Goal: Navigation & Orientation: Find specific page/section

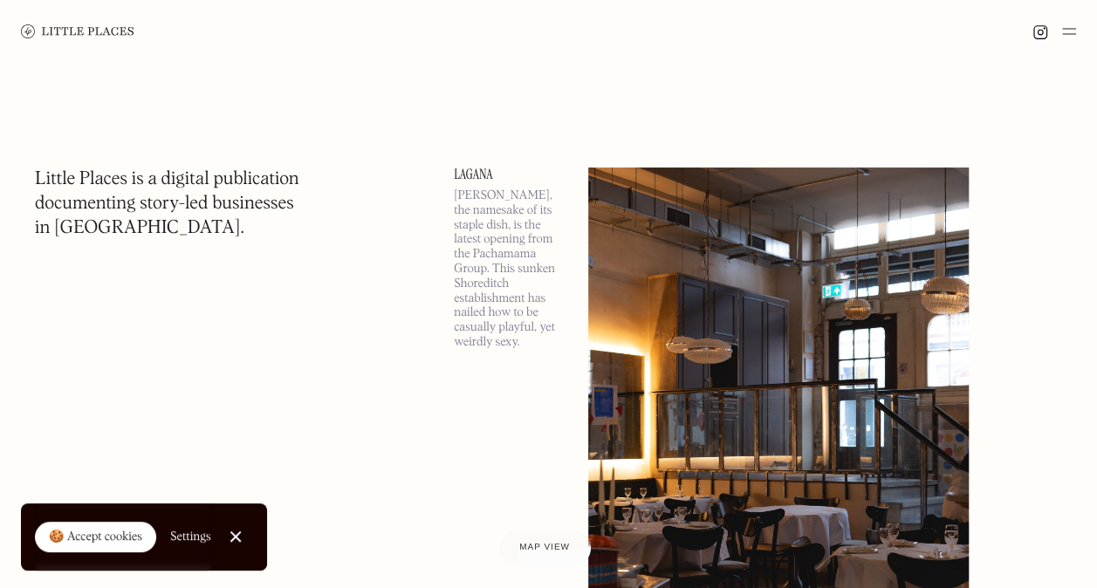
click at [1070, 30] on img at bounding box center [1069, 31] width 14 height 21
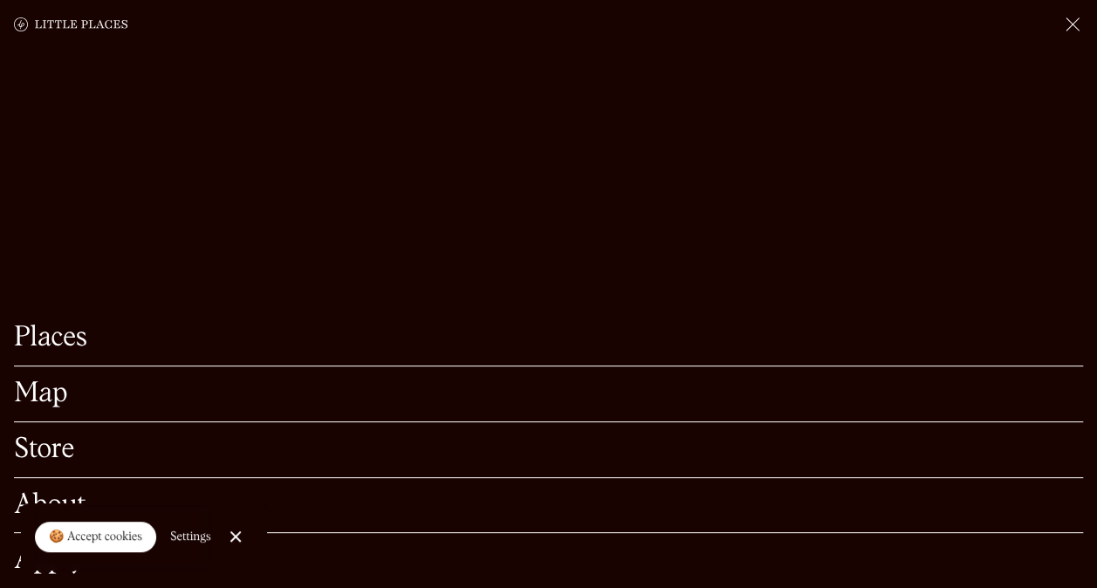
click at [65, 325] on link "Places" at bounding box center [548, 338] width 1069 height 27
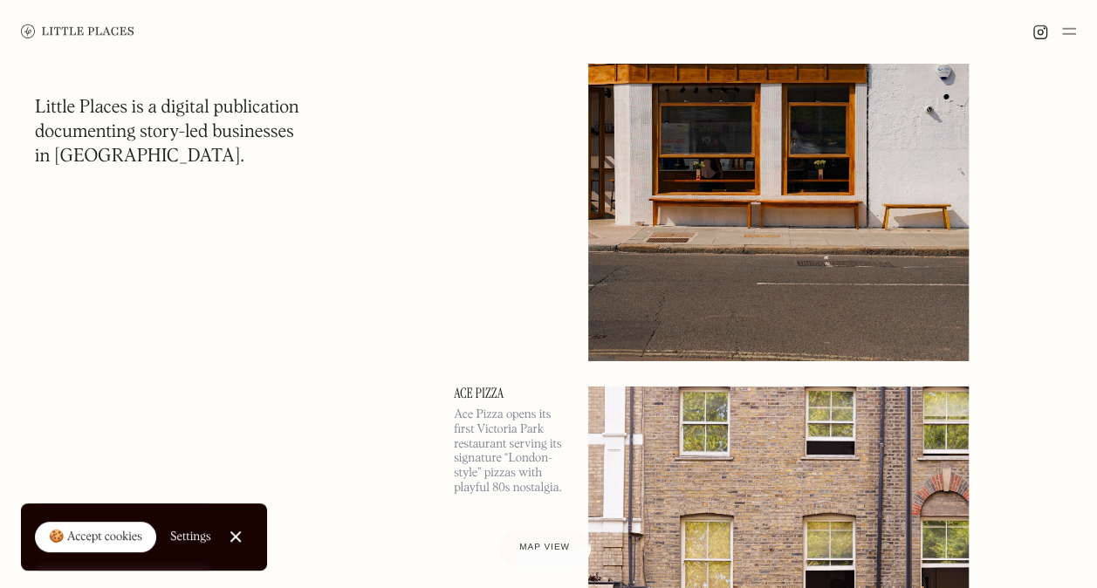
scroll to position [6457, 0]
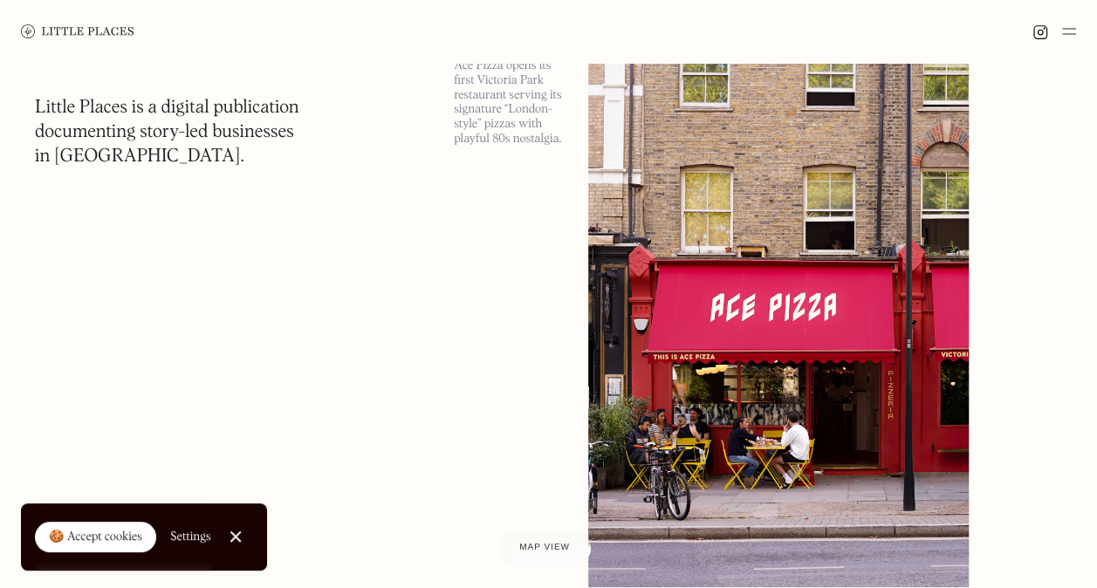
click at [1068, 26] on img at bounding box center [1069, 31] width 14 height 21
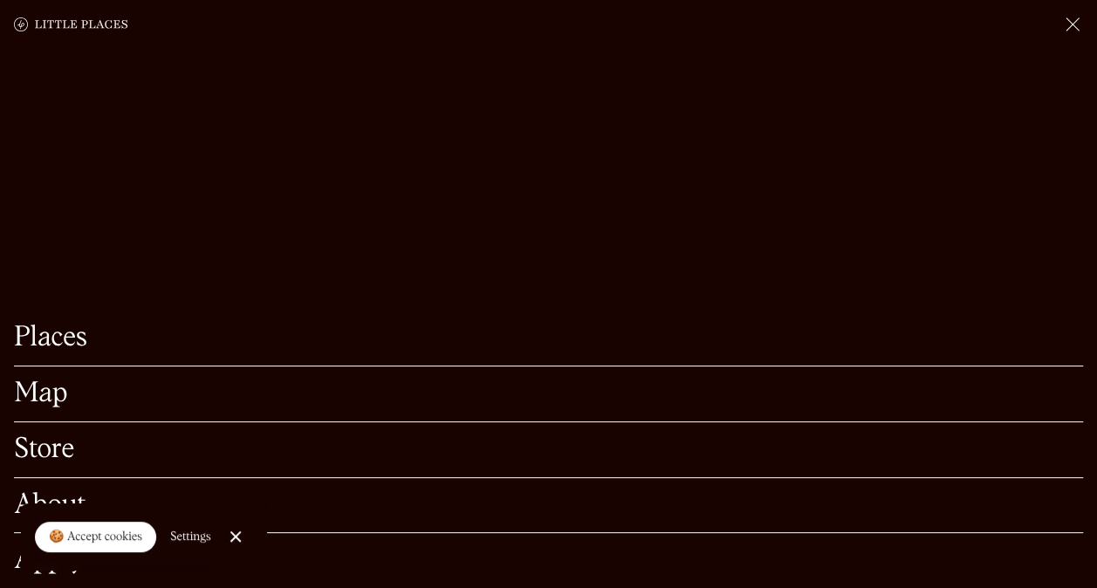
scroll to position [6719, 0]
click at [41, 380] on link "Map" at bounding box center [548, 393] width 1069 height 27
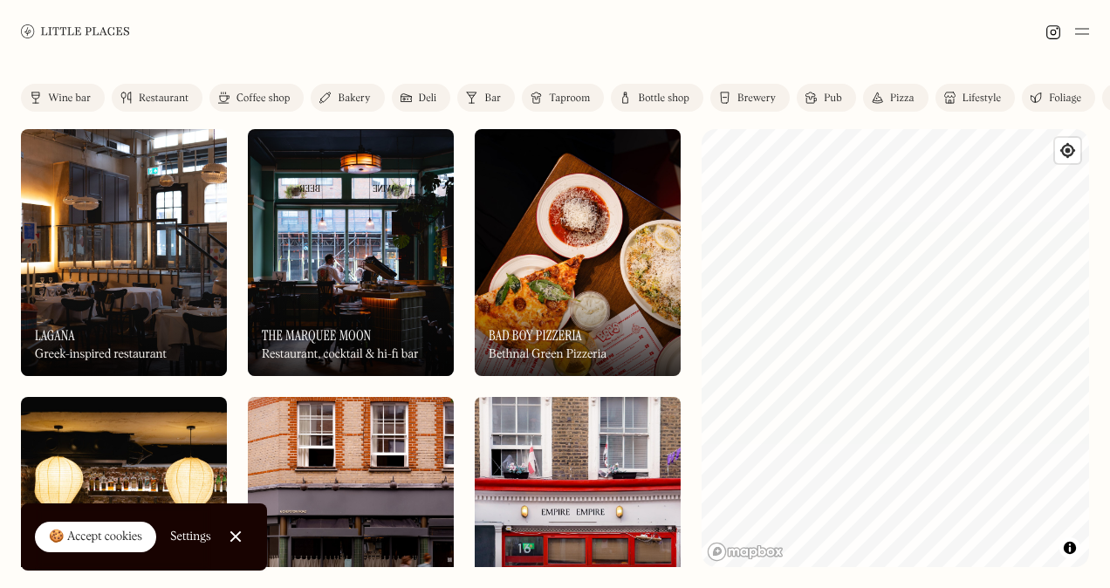
click at [161, 93] on div "Restaurant" at bounding box center [164, 98] width 50 height 10
